Goal: Transaction & Acquisition: Purchase product/service

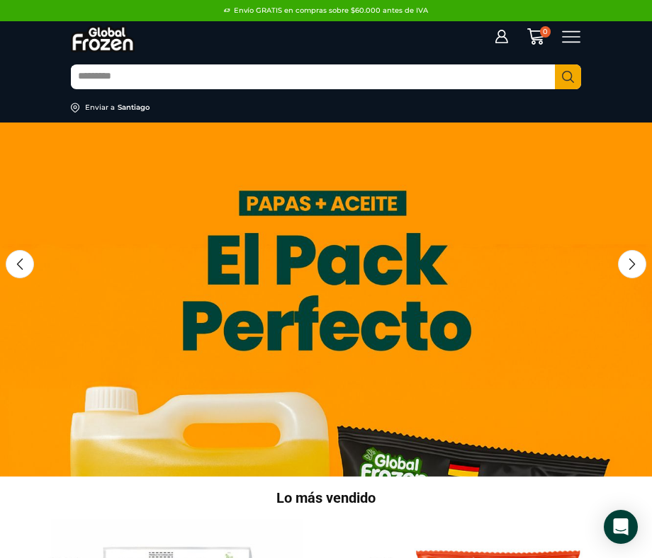
click at [350, 77] on input "Search input" at bounding box center [313, 77] width 484 height 23
type input "**********"
type input "*"
type input "*********"
click at [555, 64] on button "Search" at bounding box center [568, 76] width 26 height 25
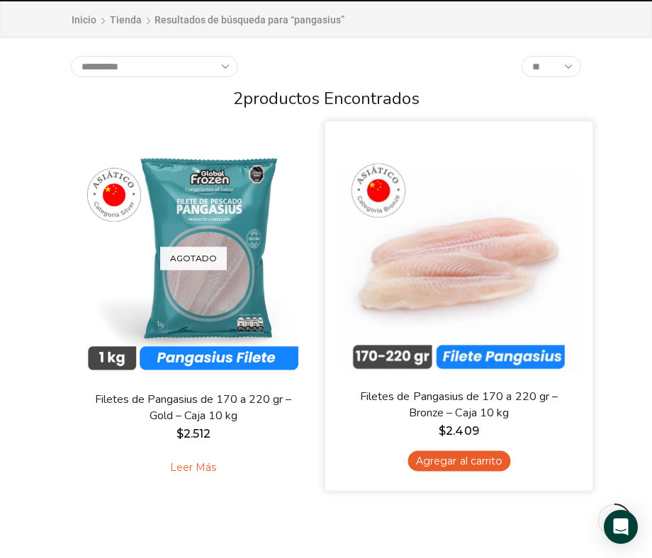
scroll to position [147, 0]
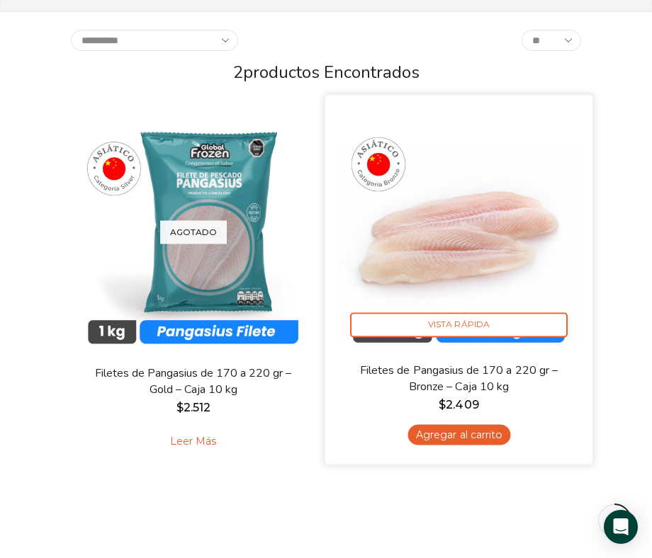
click at [472, 439] on link "Agregar al carrito" at bounding box center [458, 434] width 103 height 21
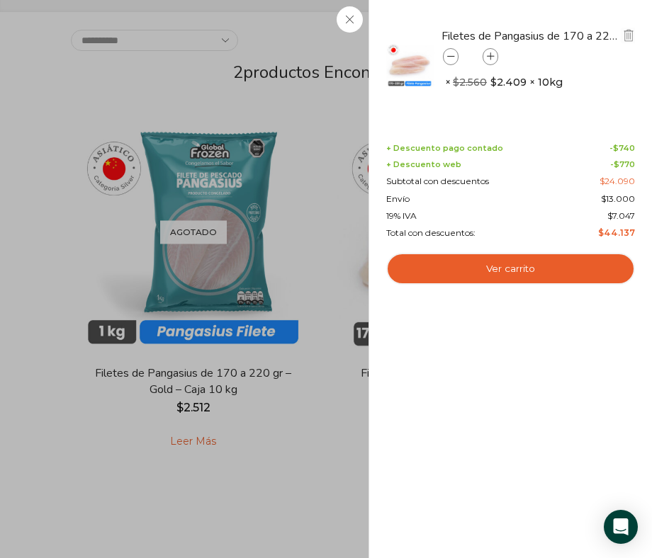
click at [490, 55] on icon at bounding box center [491, 57] width 8 height 8
type input "*"
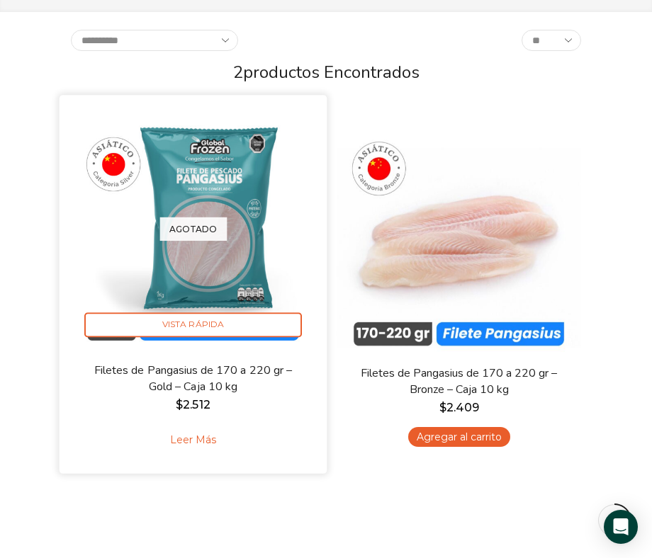
scroll to position [0, 0]
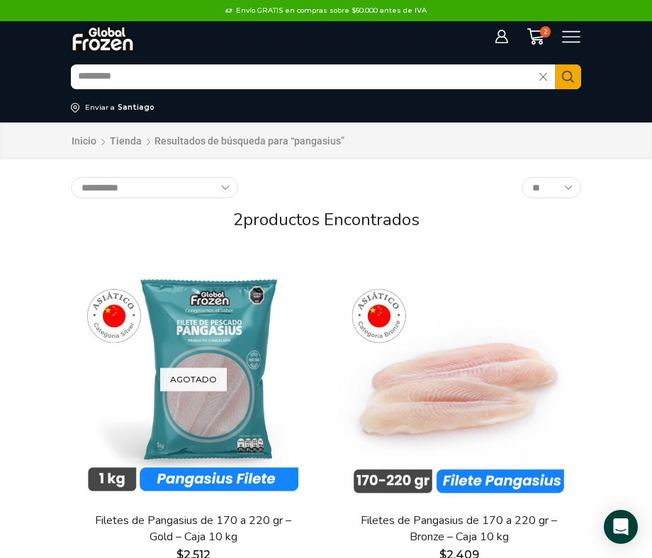
click at [210, 84] on input "*********" at bounding box center [305, 77] width 468 height 23
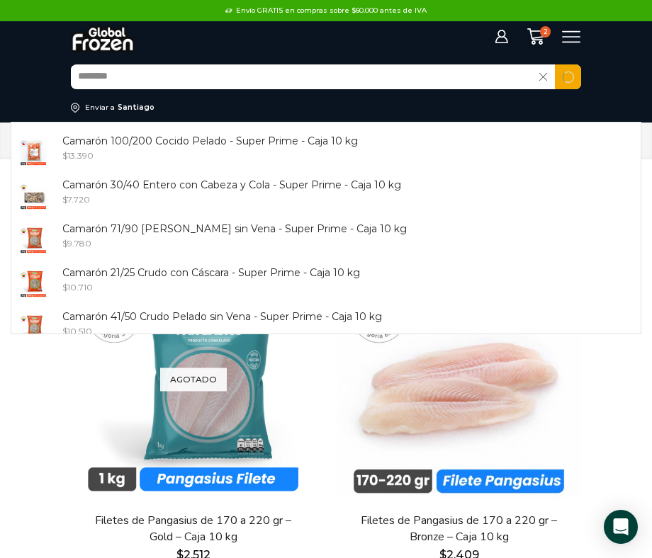
type input "*******"
click at [555, 64] on button "Search" at bounding box center [568, 76] width 26 height 25
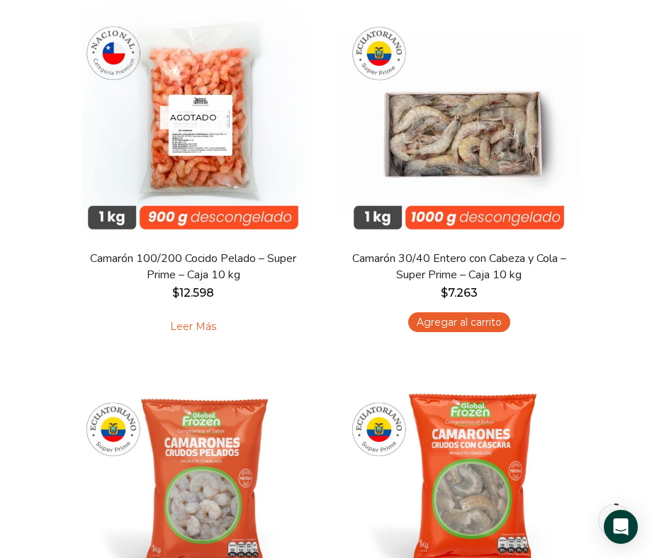
scroll to position [66, 0]
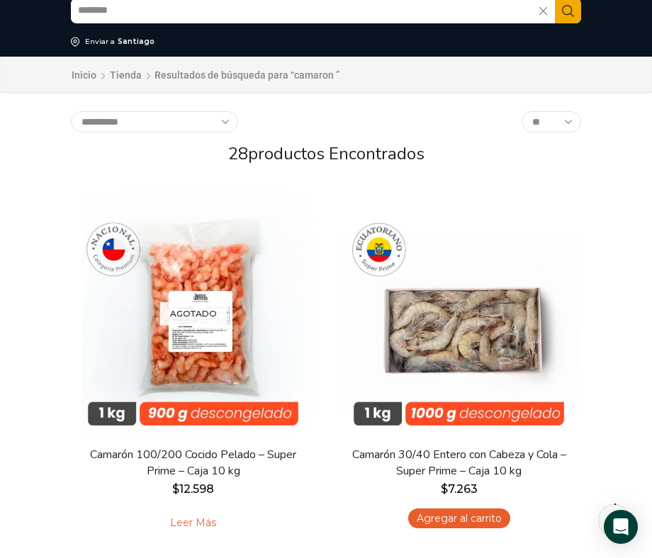
click at [199, 7] on input "*******" at bounding box center [305, 11] width 468 height 23
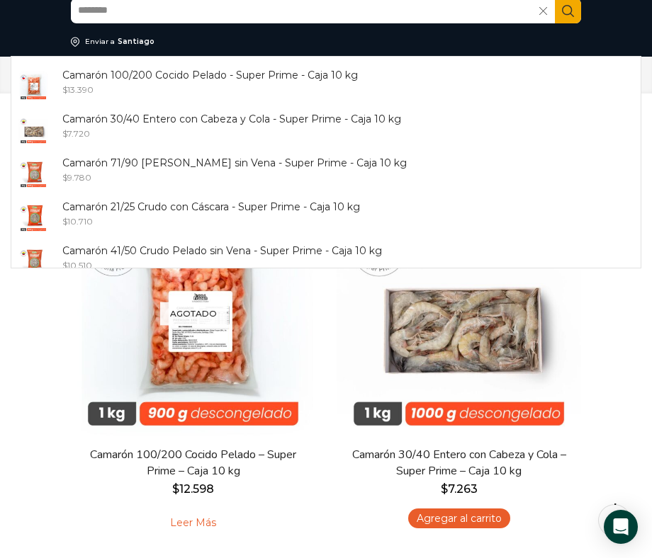
click at [542, 12] on icon at bounding box center [543, 11] width 8 height 8
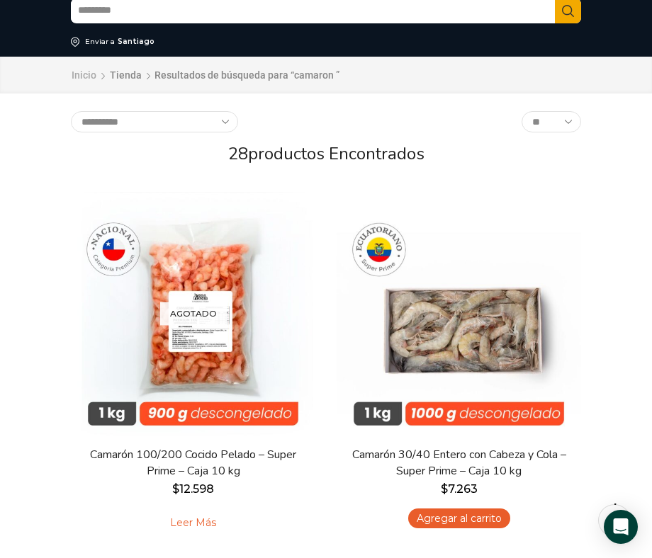
click at [80, 74] on link "Inicio" at bounding box center [84, 75] width 26 height 14
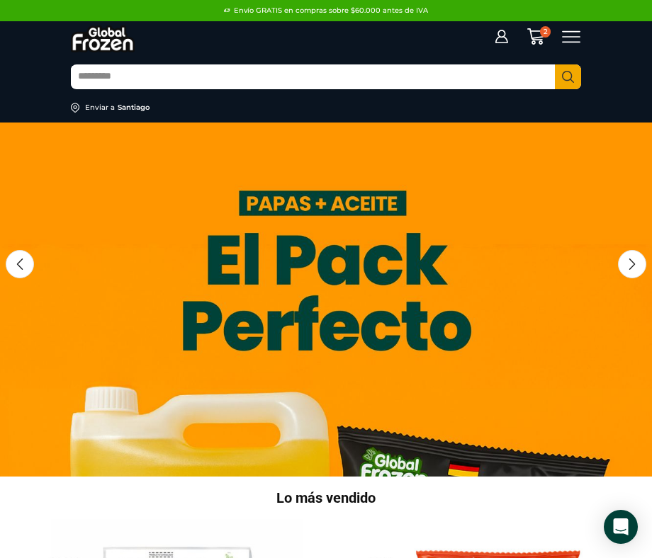
click at [328, 79] on input "Search input" at bounding box center [313, 77] width 484 height 23
type input "**********"
click at [555, 64] on button "Search" at bounding box center [568, 76] width 26 height 25
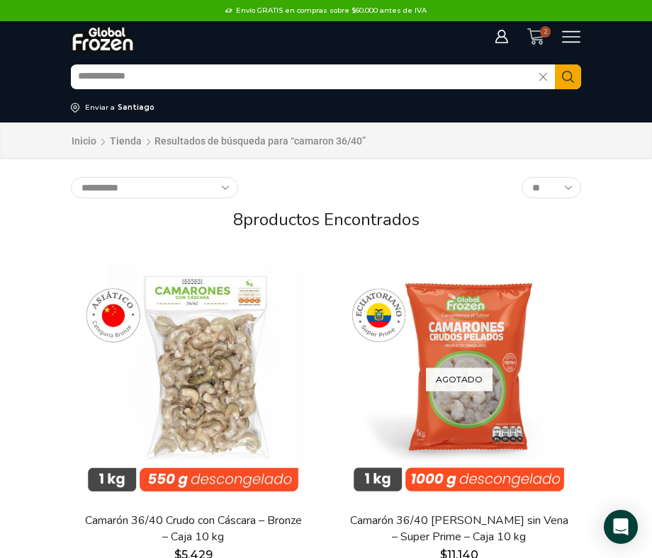
click at [540, 36] on icon at bounding box center [536, 37] width 18 height 18
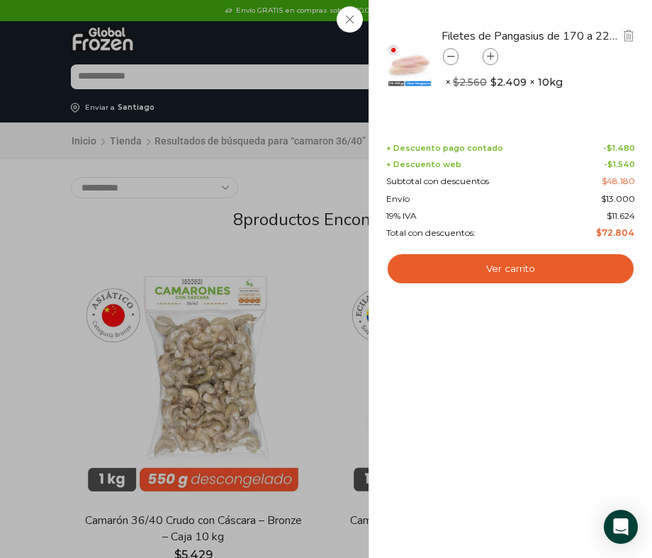
click at [498, 57] on div "Filetes de Pangasius de 170 a 220 gr - Bronze - Caja 10 kg cantidad *" at bounding box center [470, 57] width 58 height 20
click at [488, 57] on icon at bounding box center [491, 57] width 8 height 8
type input "*"
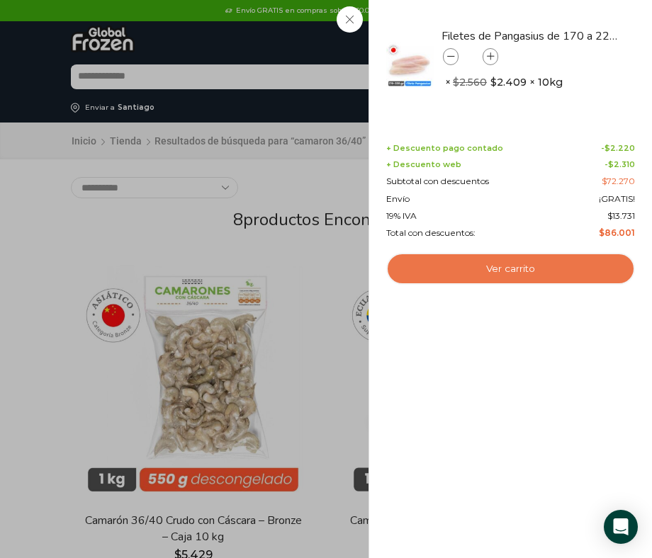
click at [484, 269] on link "Ver carrito" at bounding box center [510, 269] width 249 height 33
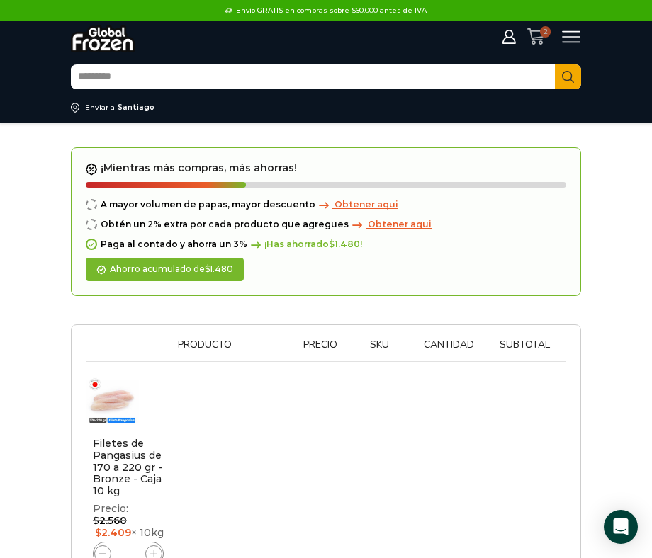
click at [540, 37] on icon at bounding box center [536, 37] width 18 height 16
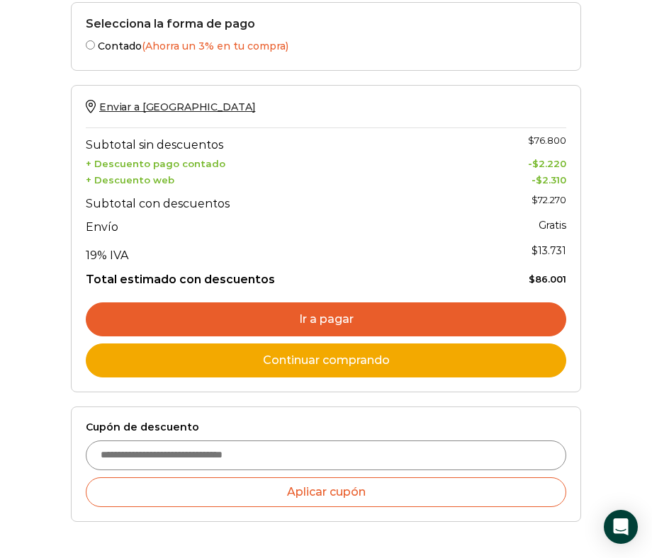
scroll to position [938, 0]
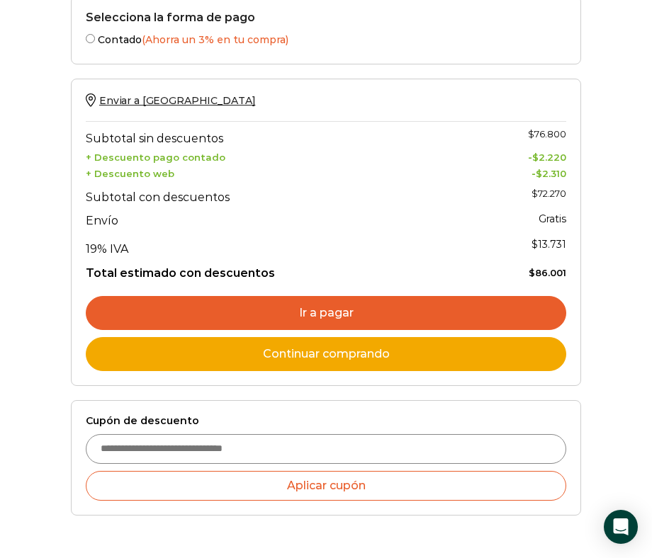
click at [430, 296] on link "Ir a pagar" at bounding box center [326, 313] width 480 height 34
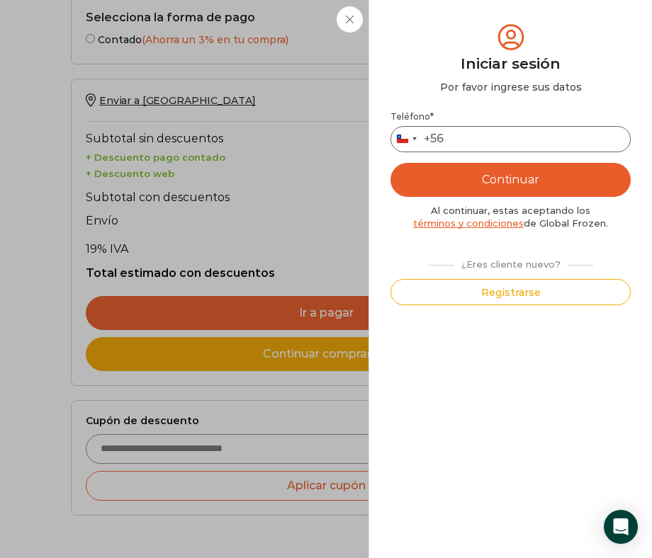
click at [491, 137] on input "Teléfono *" at bounding box center [510, 139] width 240 height 26
type input "*********"
click at [522, 174] on button "Continuar" at bounding box center [510, 180] width 240 height 34
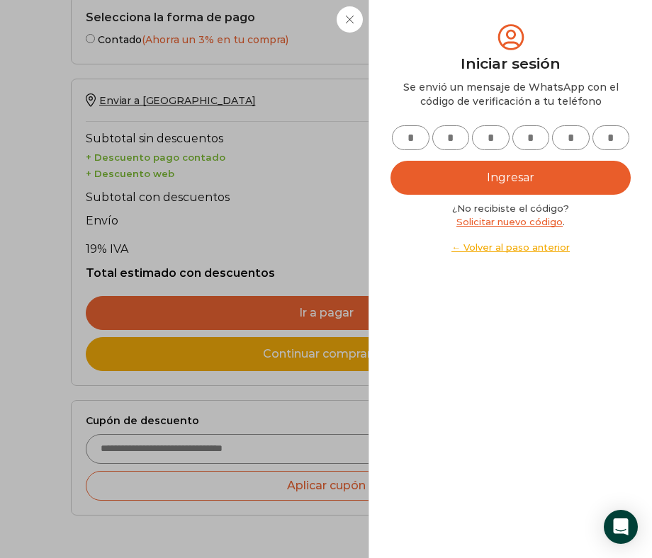
click at [421, 137] on input "text" at bounding box center [411, 137] width 38 height 25
type input "*"
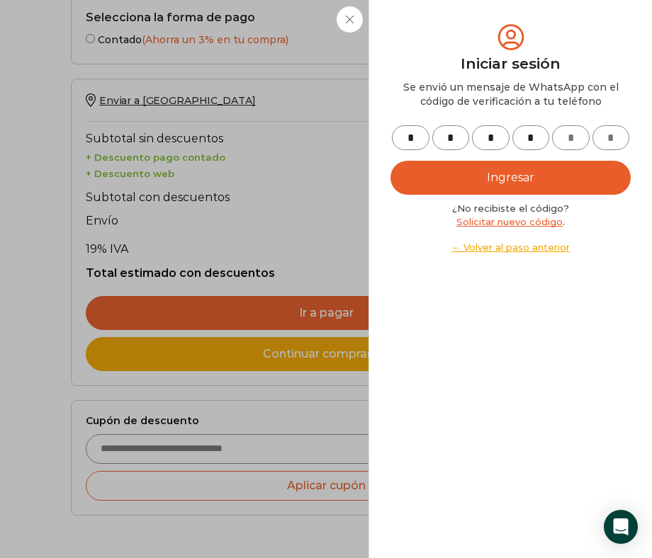
type input "*"
click at [457, 169] on button "Ingresar" at bounding box center [510, 178] width 240 height 34
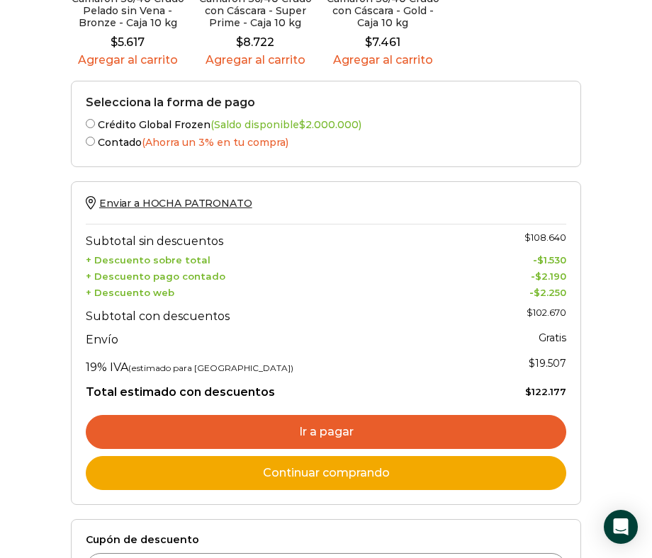
click at [351, 415] on link "Ir a pagar" at bounding box center [326, 432] width 480 height 34
click at [113, 116] on label "Crédito Global Frozen (Saldo disponible $ 2.000.000 )" at bounding box center [326, 123] width 480 height 15
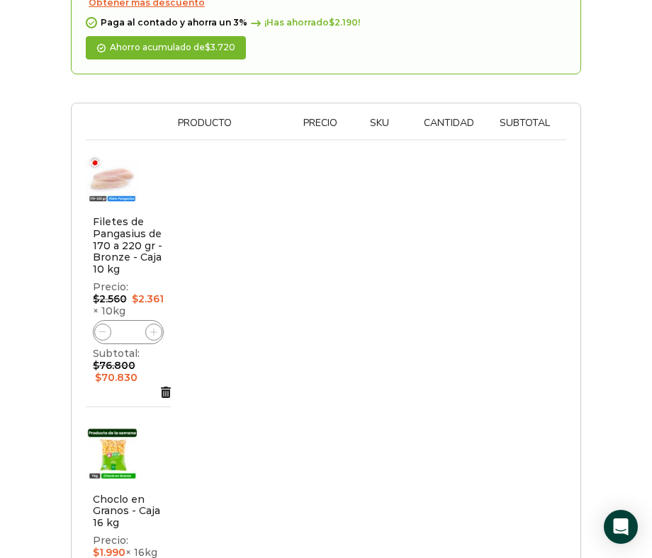
scroll to position [237, 0]
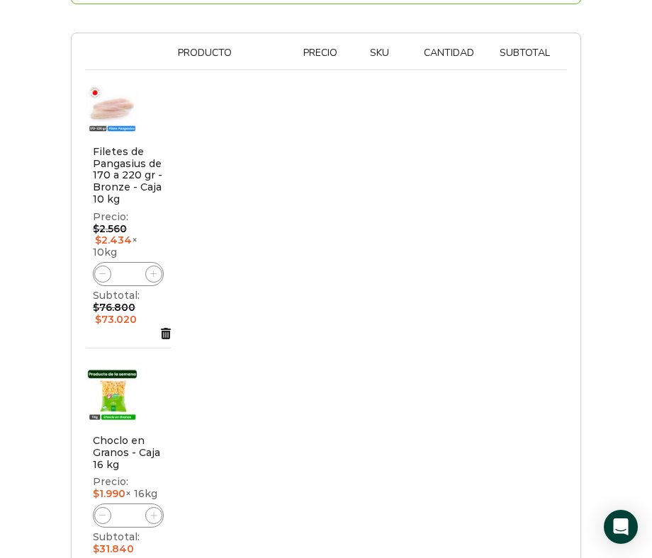
scroll to position [450, 0]
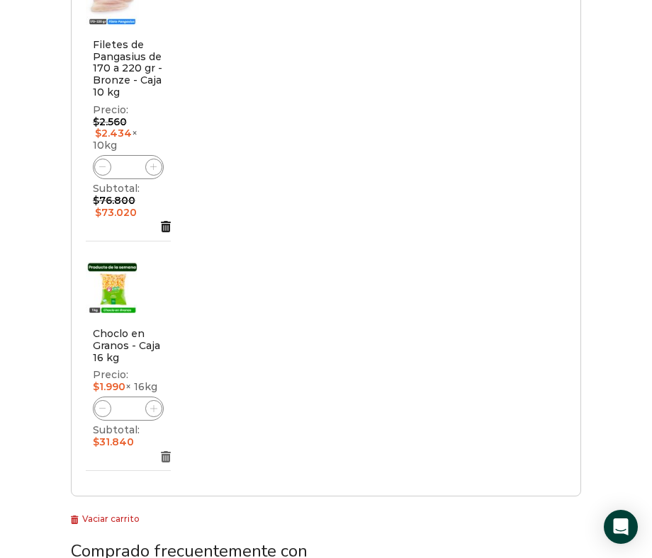
click at [167, 451] on icon "Eliminar Choclo en Granos - Caja 16 kg del carrito\a" at bounding box center [166, 456] width 10 height 11
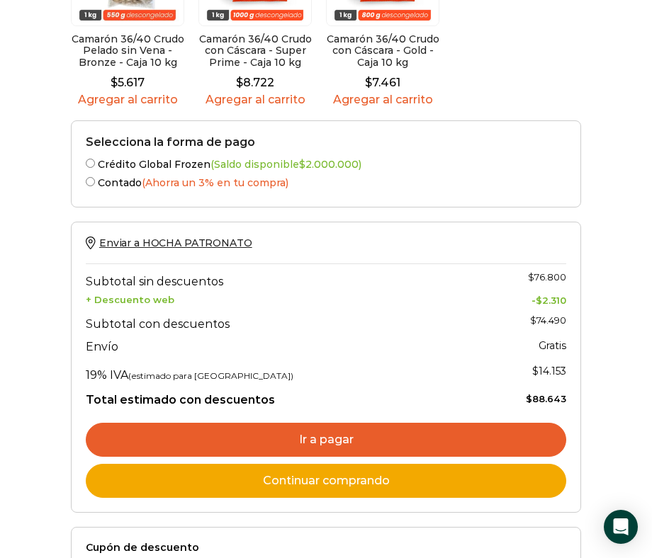
scroll to position [888, 0]
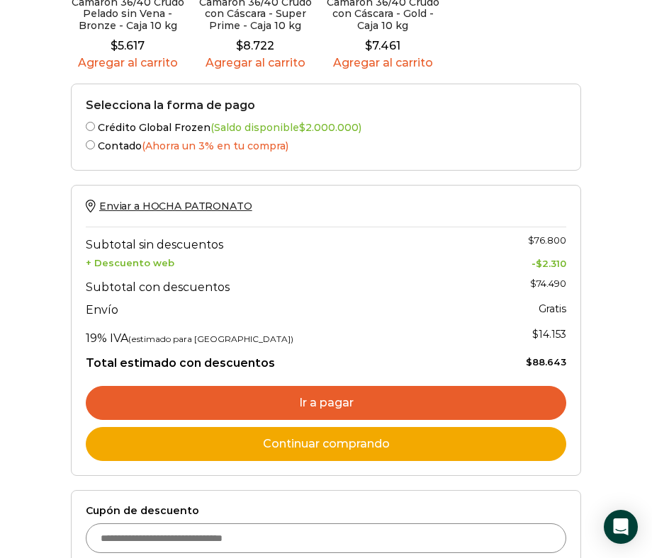
click at [242, 387] on link "Ir a pagar" at bounding box center [326, 403] width 480 height 34
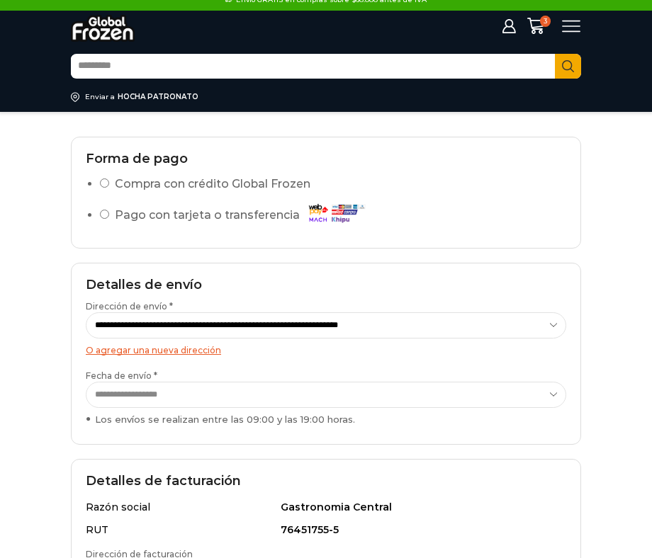
click at [304, 331] on select "**********" at bounding box center [326, 325] width 480 height 26
select select "*"
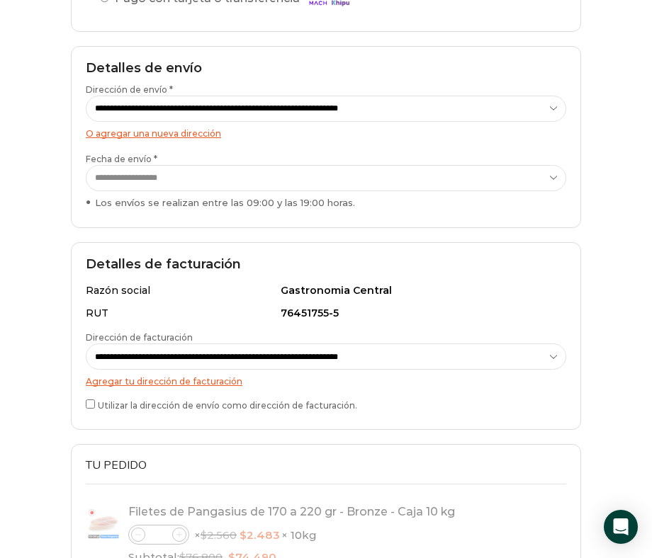
scroll to position [228, 0]
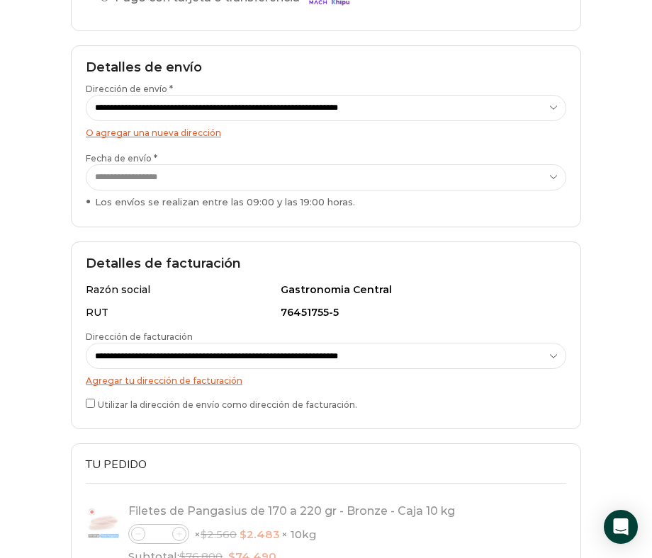
click at [237, 176] on select "**********" at bounding box center [326, 177] width 480 height 26
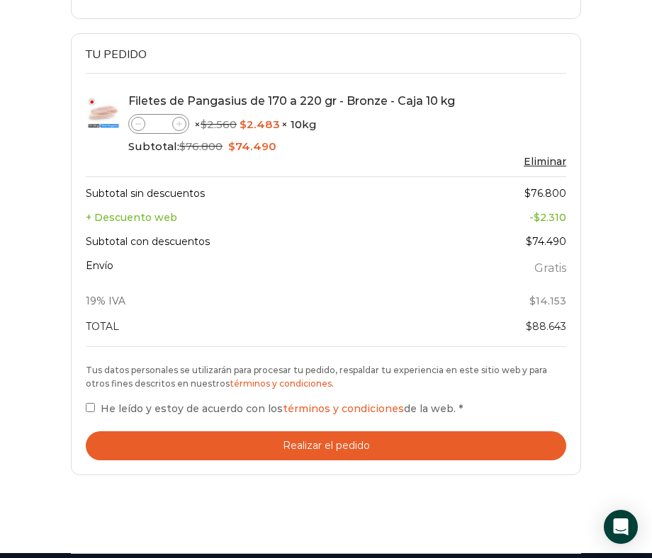
scroll to position [657, 0]
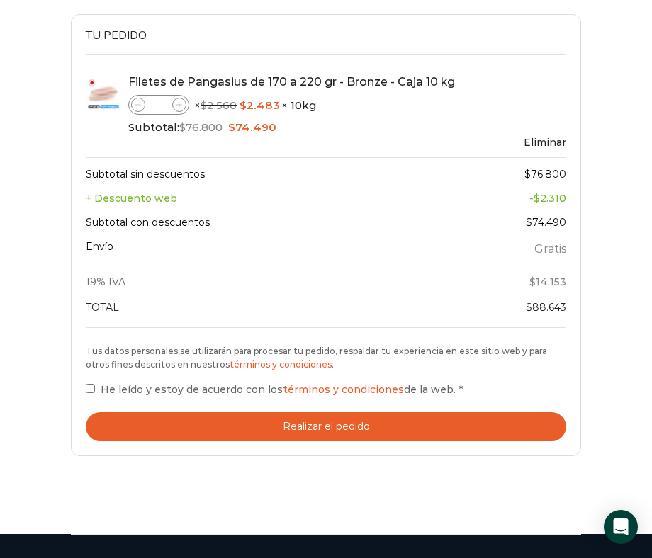
click at [135, 387] on span "He leído y estoy de acuerdo con los términos y condiciones de la web." at bounding box center [278, 389] width 355 height 13
click at [230, 419] on button "Realizar el pedido" at bounding box center [326, 426] width 480 height 29
